Goal: Task Accomplishment & Management: Use online tool/utility

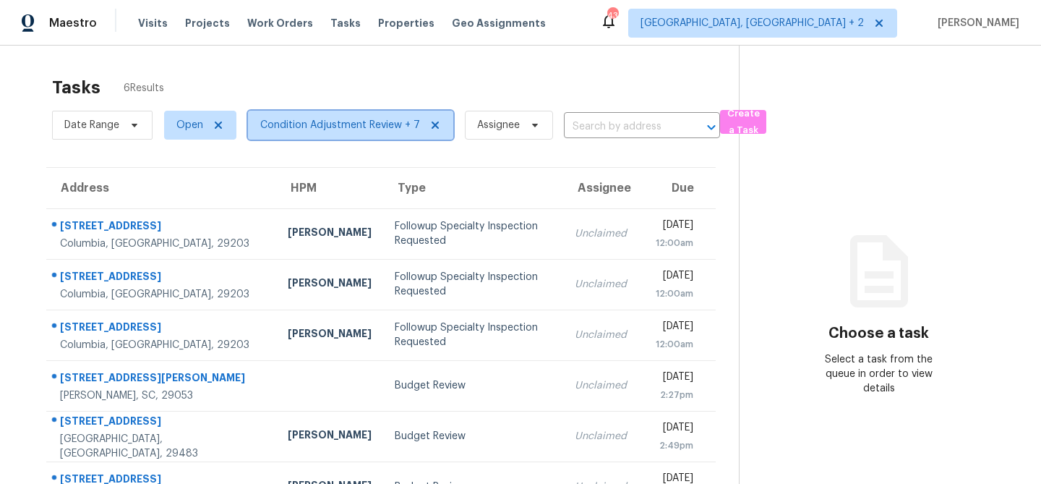
click at [275, 122] on span "Condition Adjustment Review + 7" at bounding box center [340, 125] width 160 height 14
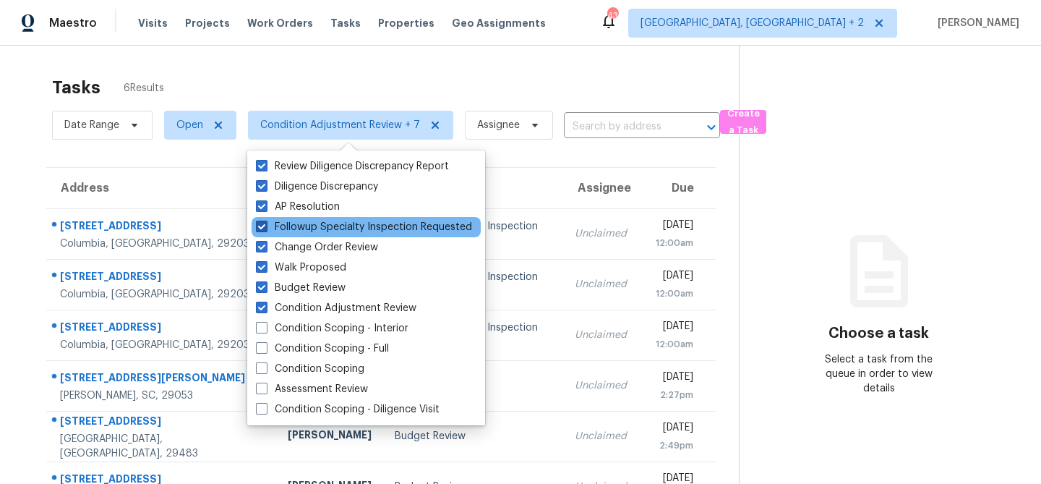
click at [262, 225] on span at bounding box center [262, 227] width 12 height 12
click at [262, 225] on input "Followup Specialty Inspection Requested" at bounding box center [260, 224] width 9 height 9
checkbox input "false"
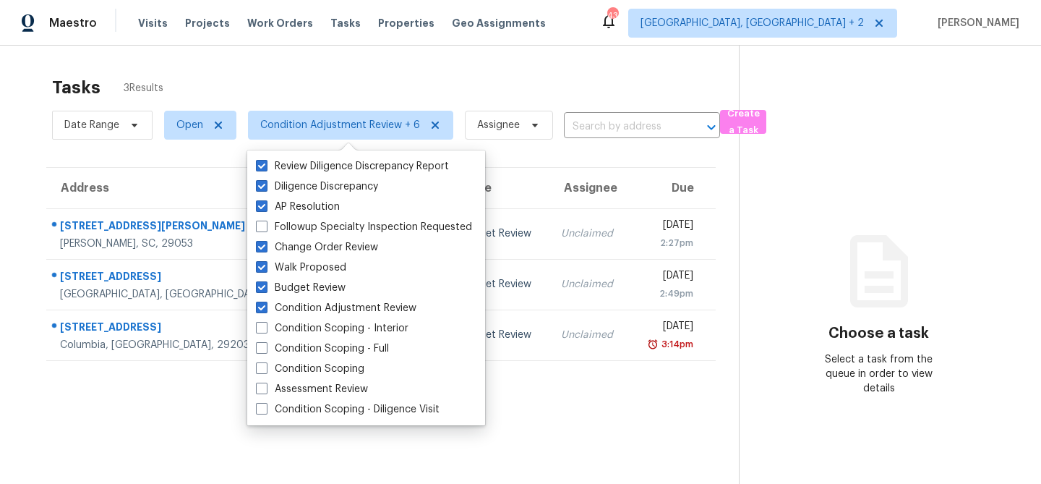
click at [20, 202] on div "Tasks 3 Results Date Range Open Condition Adjustment Review + 6 Assignee ​ Crea…" at bounding box center [520, 288] width 1041 height 484
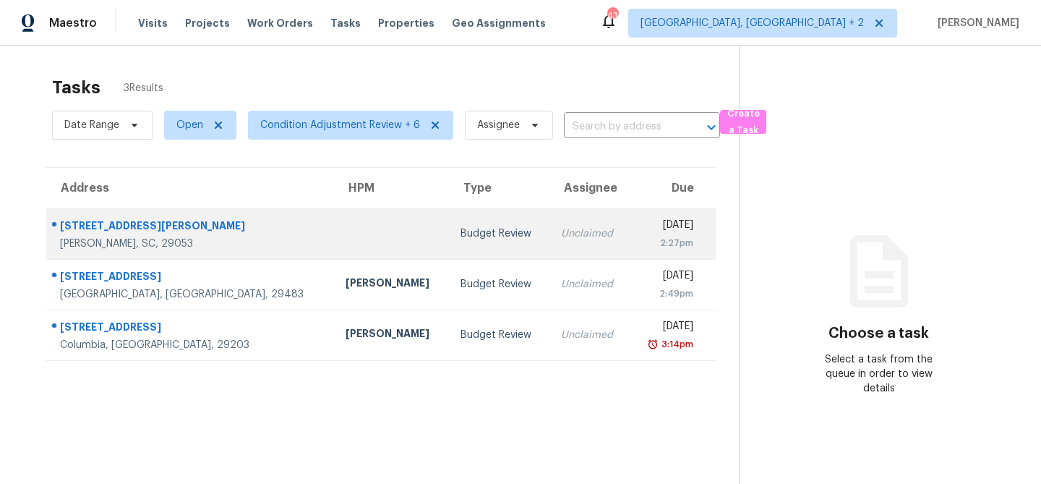
click at [95, 234] on div "2140 Sandy Run Dr" at bounding box center [191, 227] width 262 height 18
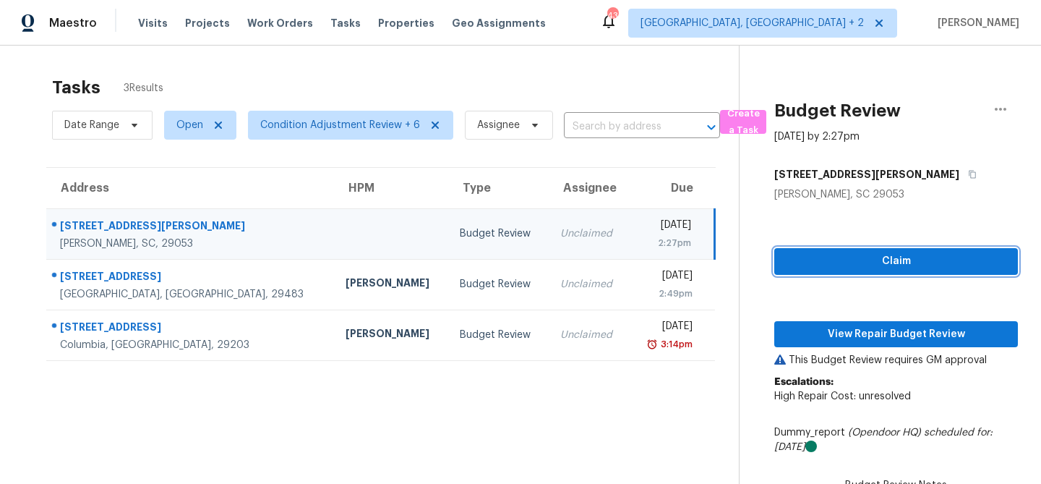
click at [826, 260] on span "Claim" at bounding box center [896, 261] width 221 height 18
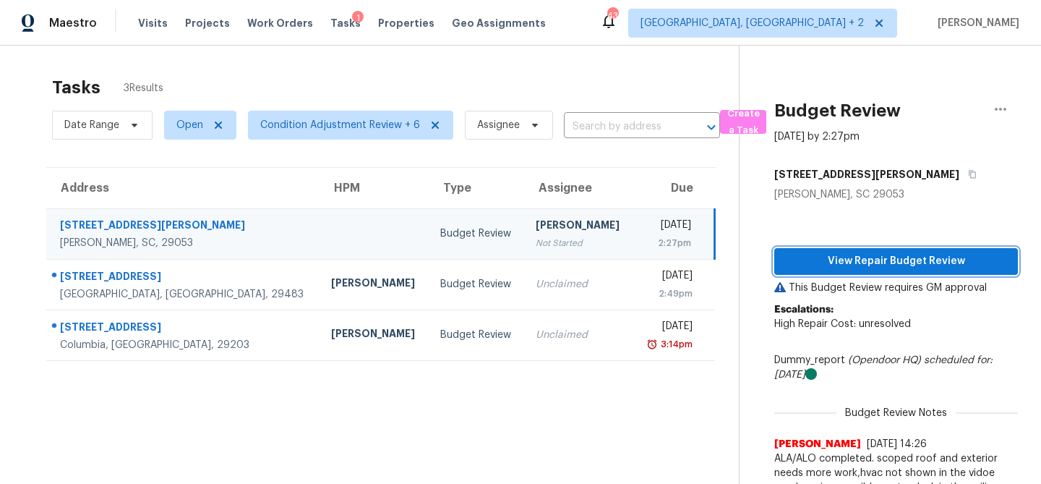
click at [866, 263] on span "View Repair Budget Review" at bounding box center [896, 261] width 221 height 18
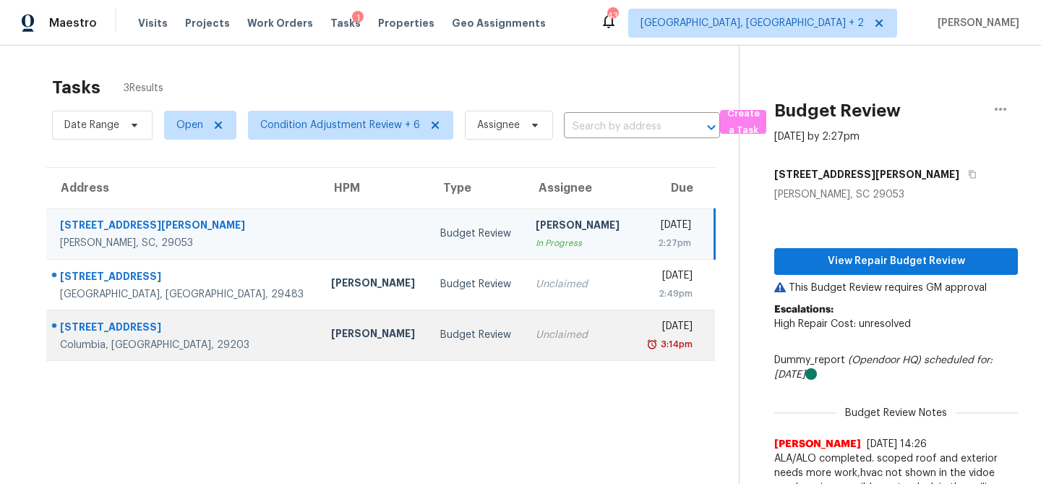
click at [429, 322] on td "Budget Review" at bounding box center [476, 334] width 95 height 51
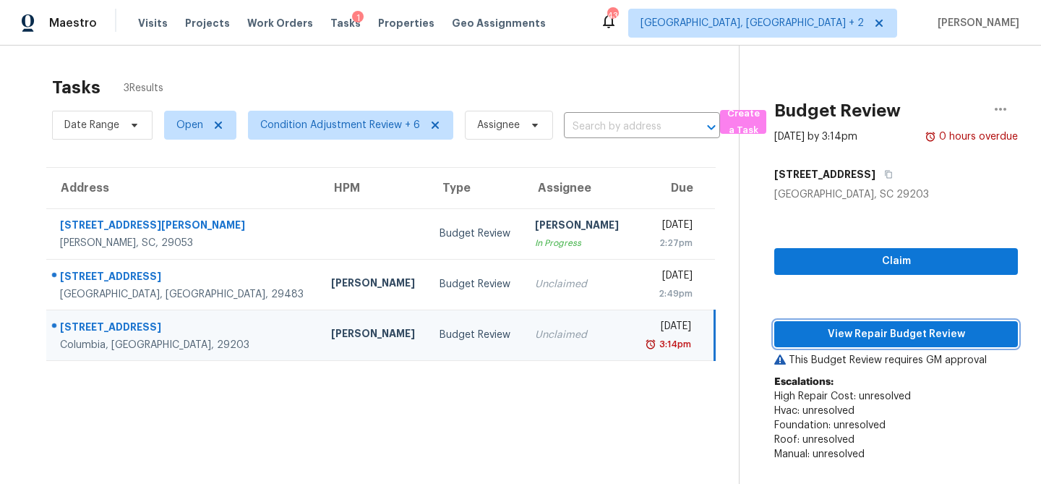
click at [835, 332] on span "View Repair Budget Review" at bounding box center [896, 334] width 221 height 18
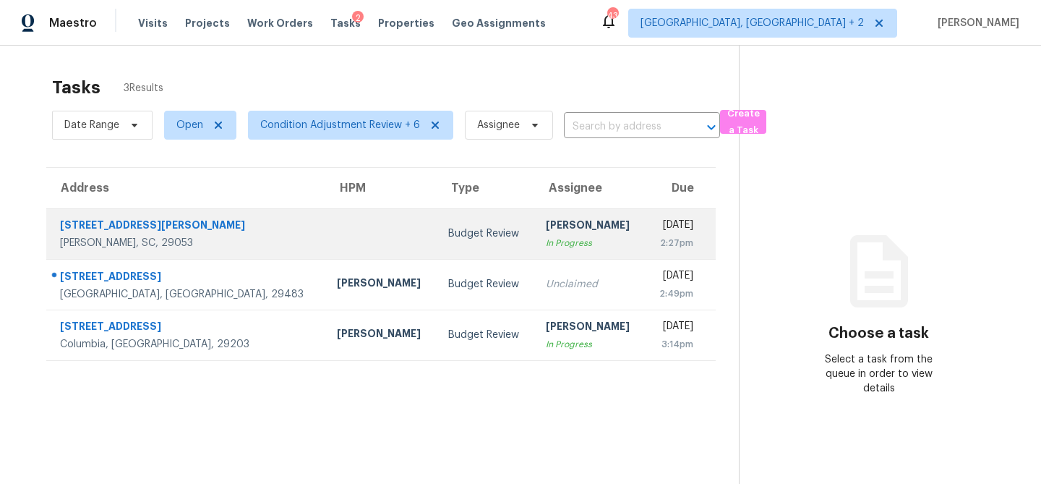
click at [448, 235] on div "Budget Review" at bounding box center [485, 233] width 74 height 14
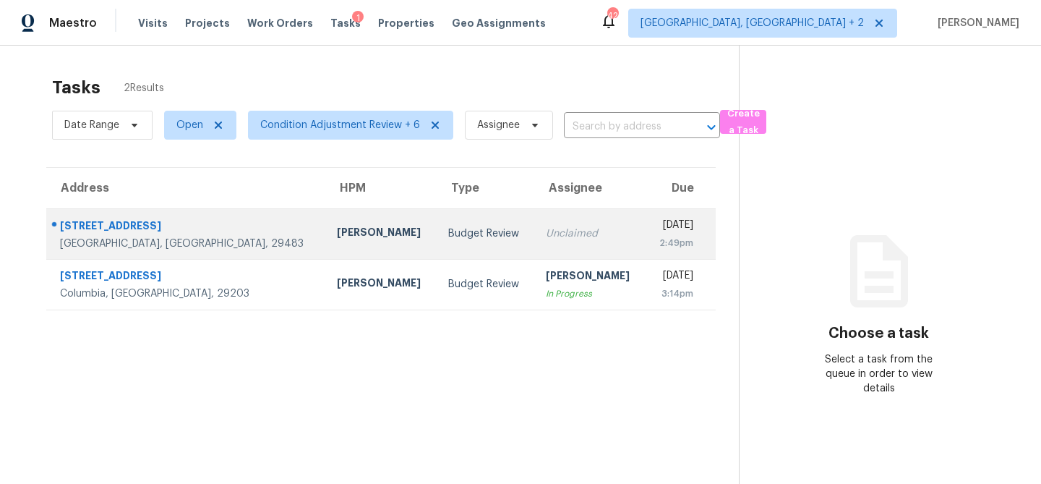
click at [337, 236] on div "[PERSON_NAME]" at bounding box center [381, 234] width 88 height 18
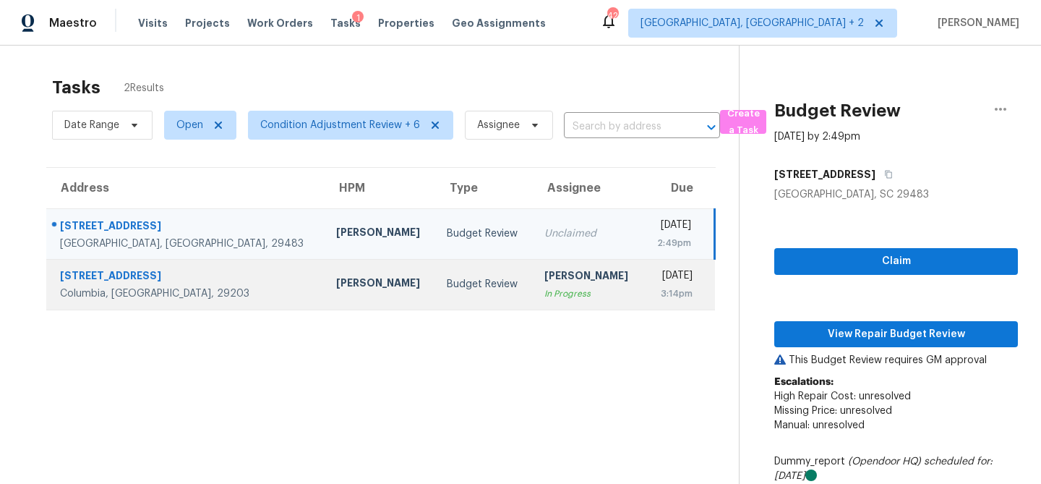
click at [336, 290] on div "[PERSON_NAME]" at bounding box center [379, 284] width 87 height 18
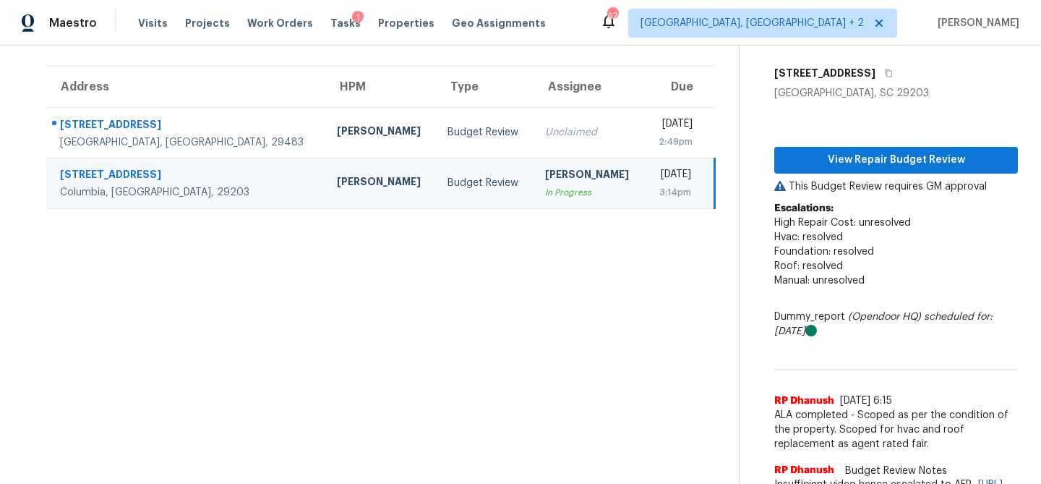
scroll to position [131, 0]
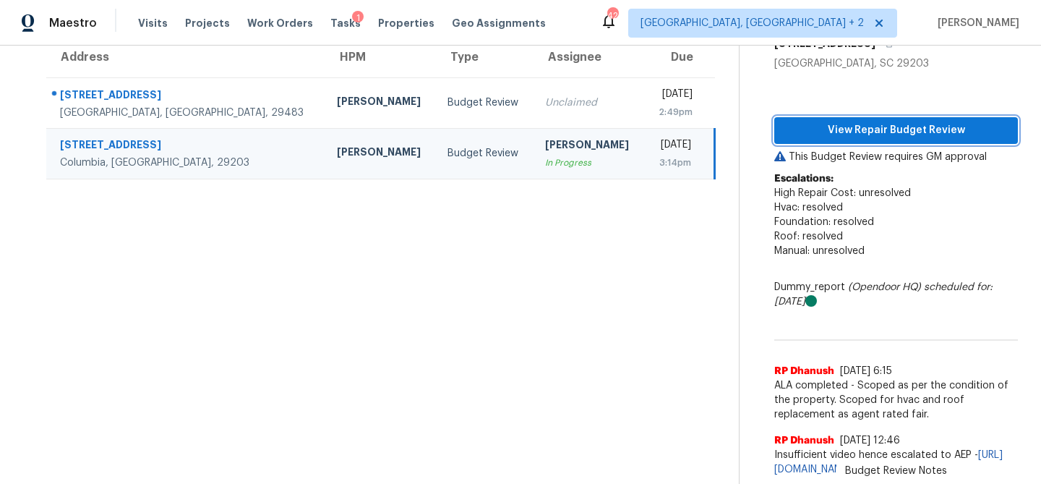
click at [832, 122] on span "View Repair Budget Review" at bounding box center [896, 130] width 221 height 18
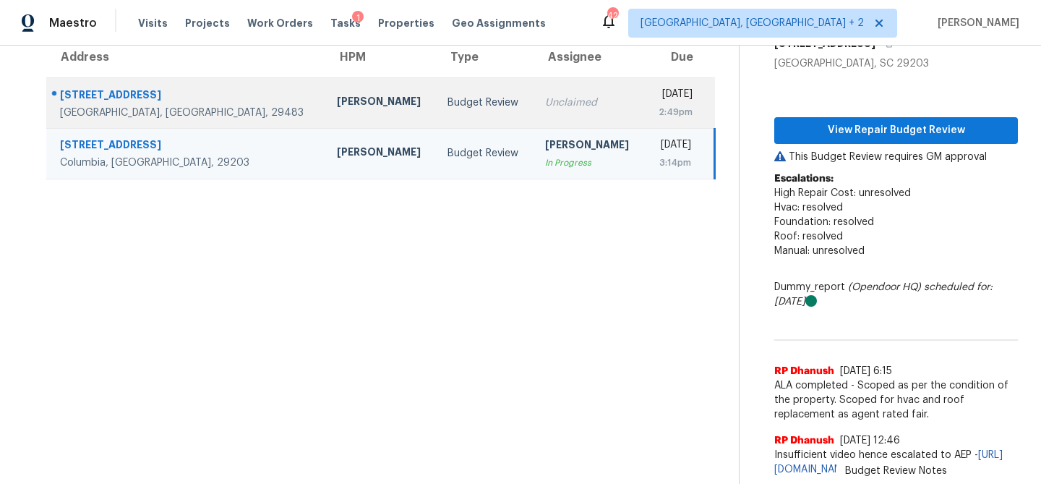
click at [184, 94] on div "[STREET_ADDRESS]" at bounding box center [187, 96] width 254 height 18
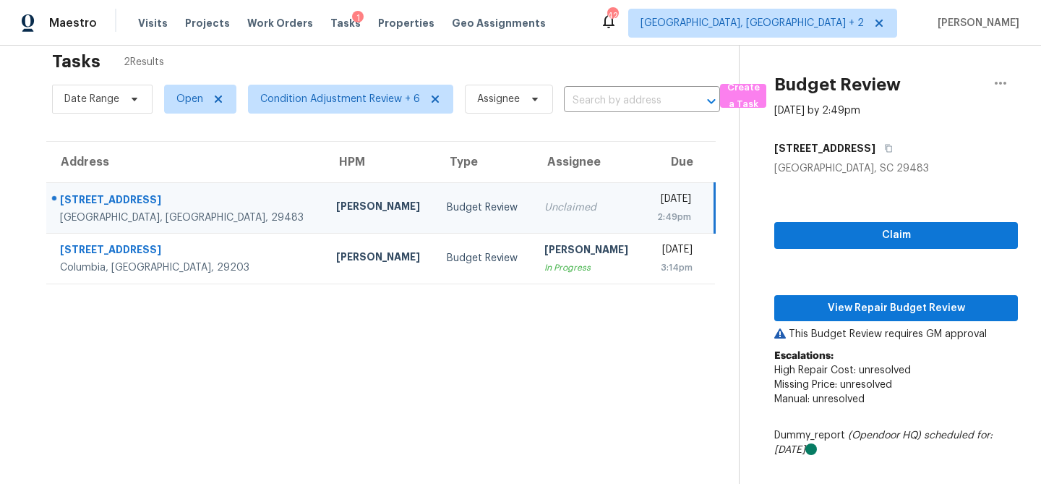
scroll to position [0, 0]
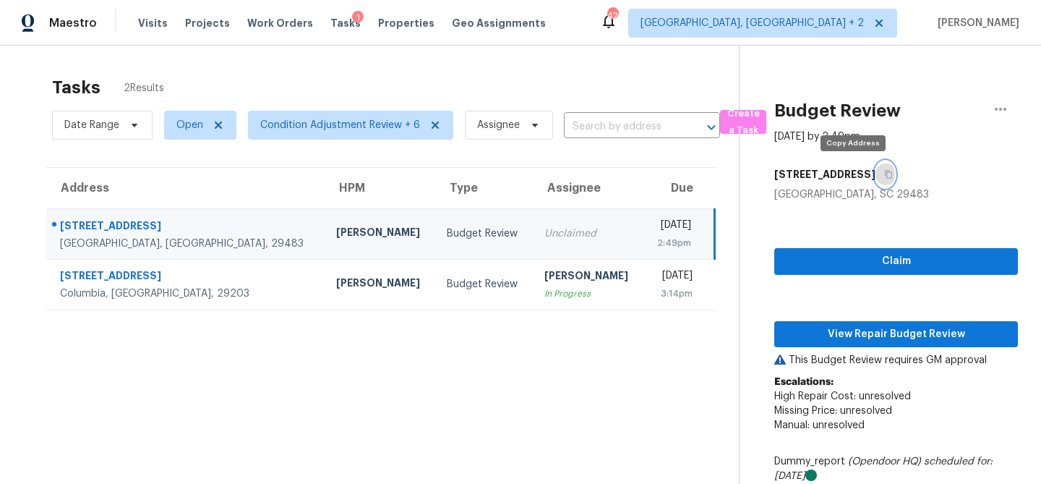
click at [885, 174] on icon "button" at bounding box center [888, 175] width 7 height 8
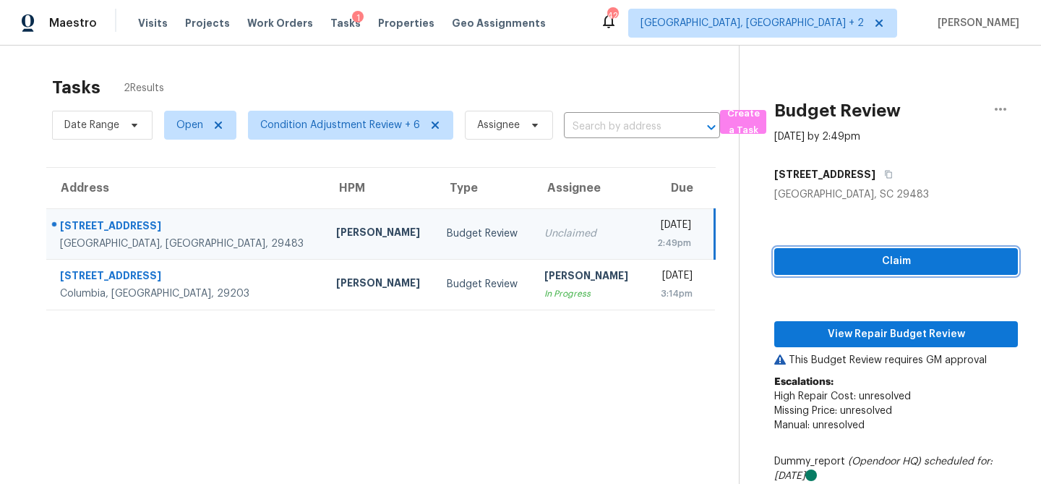
click at [870, 263] on span "Claim" at bounding box center [896, 261] width 221 height 18
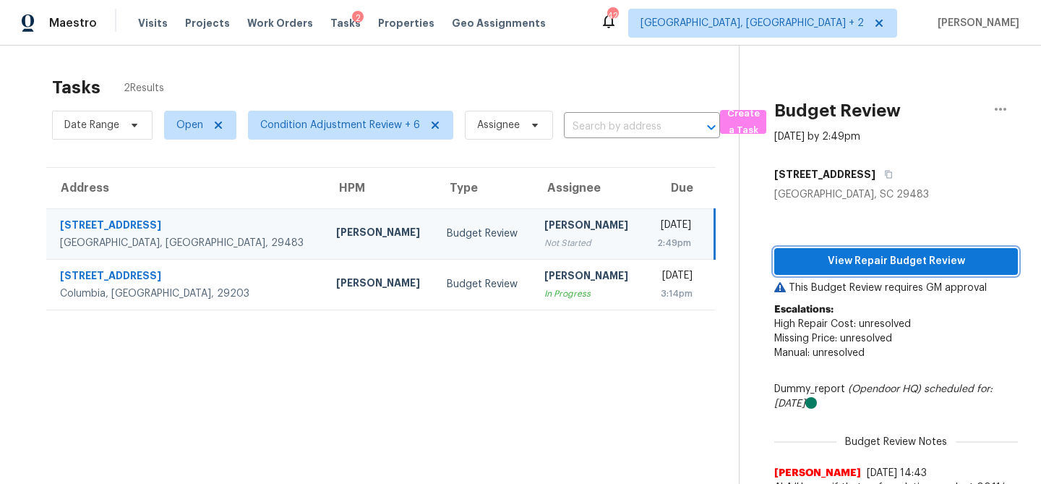
click at [862, 255] on span "View Repair Budget Review" at bounding box center [896, 261] width 221 height 18
